Goal: Use online tool/utility: Utilize a website feature to perform a specific function

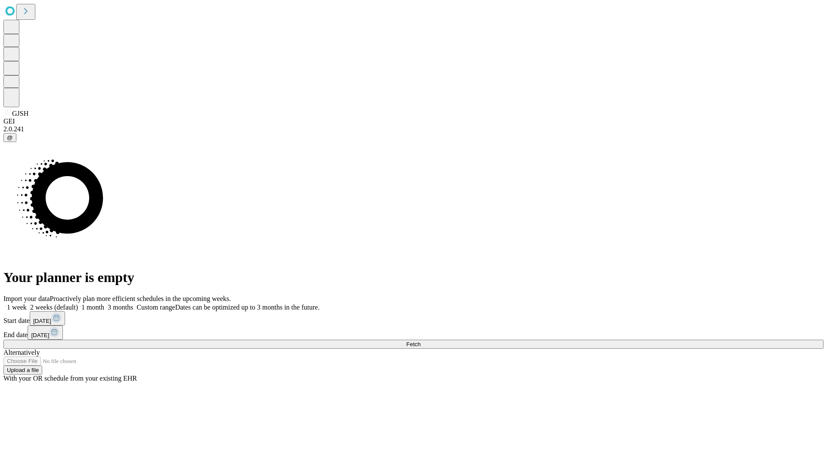
click at [420, 341] on span "Fetch" at bounding box center [413, 344] width 14 height 6
